Goal: Transaction & Acquisition: Purchase product/service

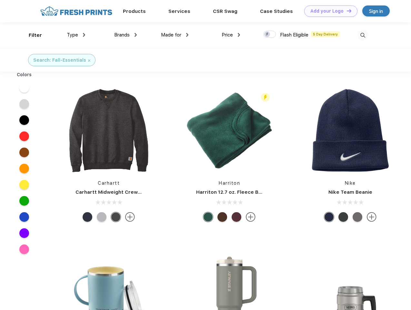
click at [328, 11] on link "Add your Logo Design Tool" at bounding box center [330, 10] width 53 height 11
click at [0, 0] on div "Design Tool" at bounding box center [0, 0] width 0 height 0
click at [346, 11] on link "Add your Logo Design Tool" at bounding box center [330, 10] width 53 height 11
click at [31, 35] on div "Filter" at bounding box center [35, 35] width 13 height 7
click at [76, 35] on span "Type" at bounding box center [72, 35] width 11 height 6
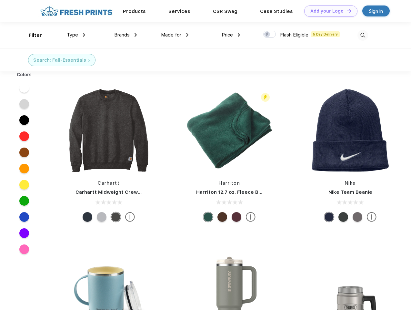
click at [126, 35] on span "Brands" at bounding box center [121, 35] width 15 height 6
click at [175, 35] on span "Made for" at bounding box center [171, 35] width 20 height 6
click at [231, 35] on span "Price" at bounding box center [227, 35] width 11 height 6
click at [270, 35] on div at bounding box center [269, 34] width 13 height 7
click at [267, 35] on input "checkbox" at bounding box center [265, 32] width 4 height 4
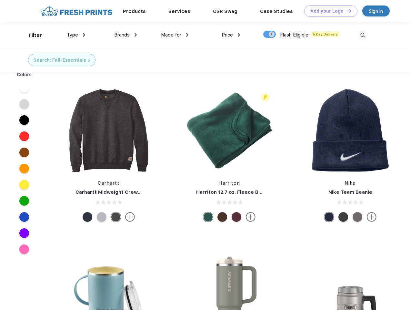
click at [363, 35] on img at bounding box center [362, 35] width 11 height 11
